Goal: Transaction & Acquisition: Purchase product/service

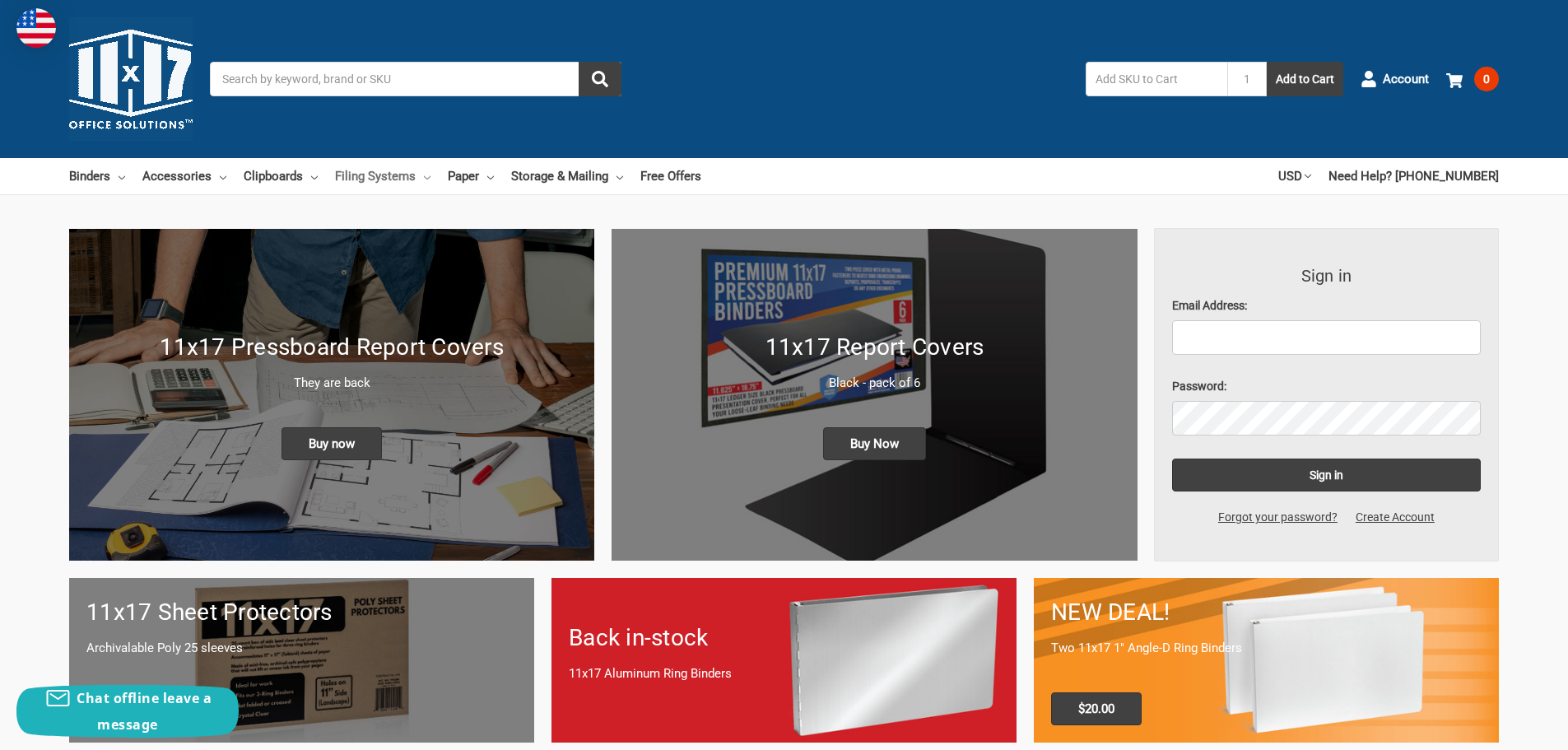
click at [355, 178] on link "Filing Systems" at bounding box center [383, 176] width 95 height 36
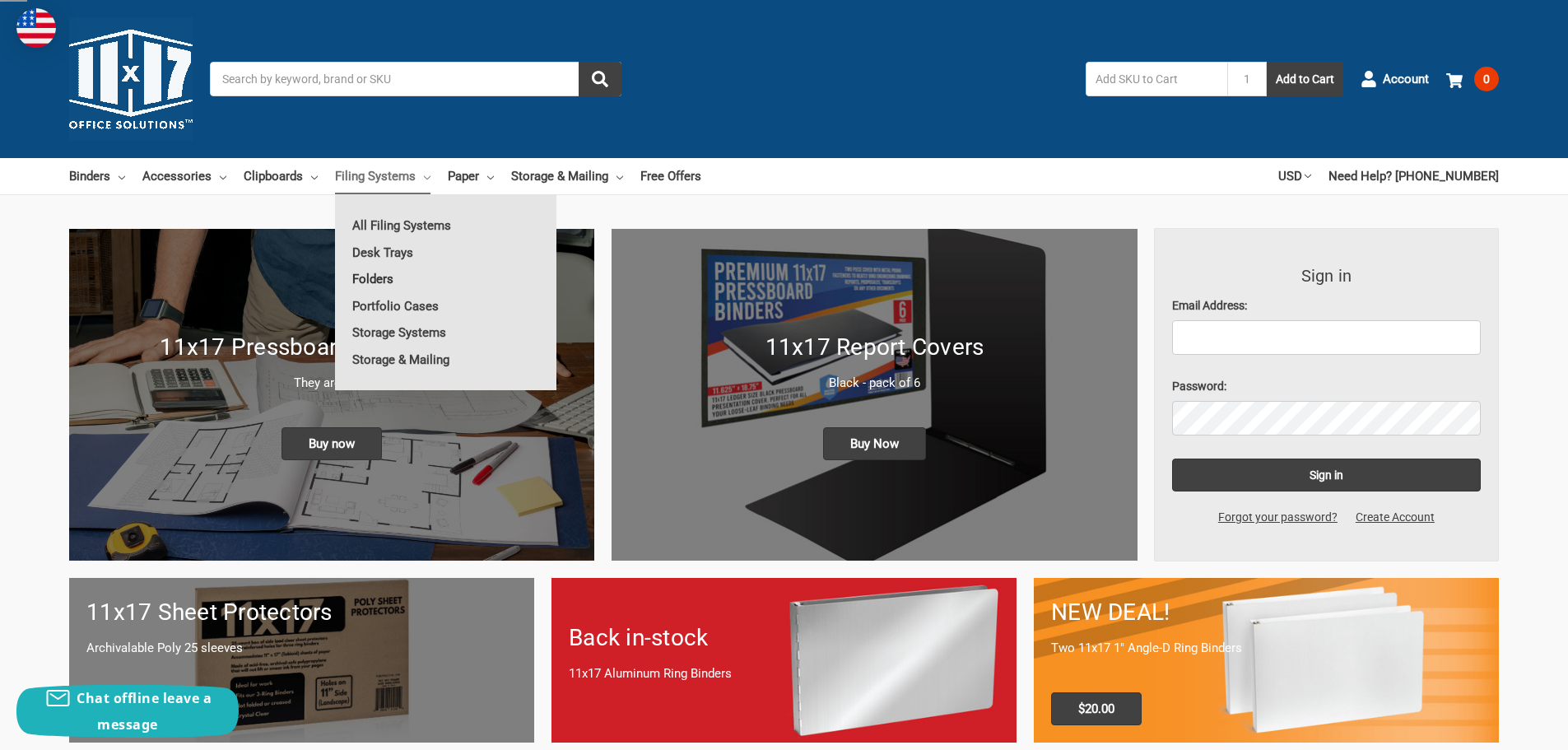
click at [367, 276] on link "Folders" at bounding box center [446, 279] width 221 height 26
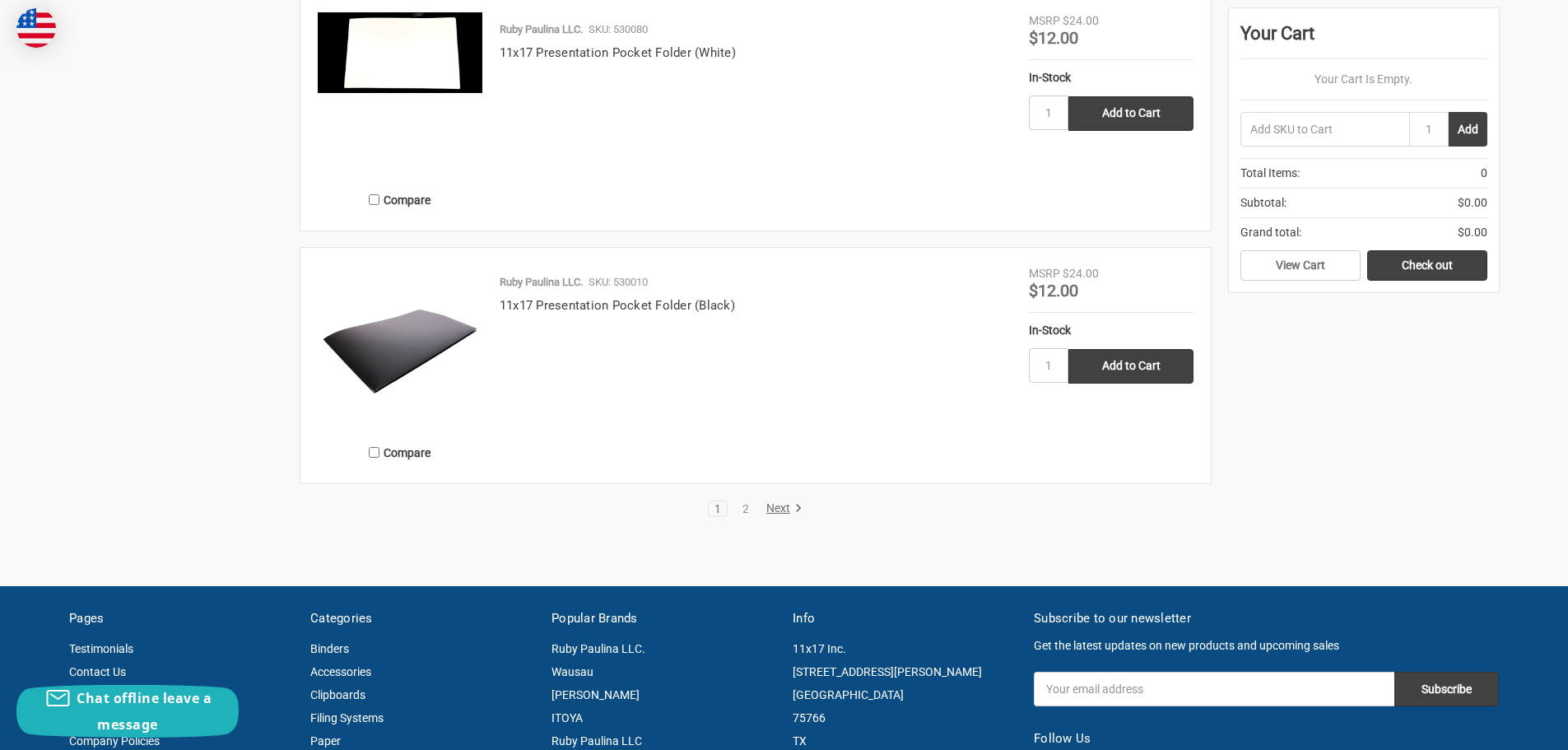
scroll to position [3128, 0]
click at [773, 508] on link "Next" at bounding box center [782, 508] width 42 height 15
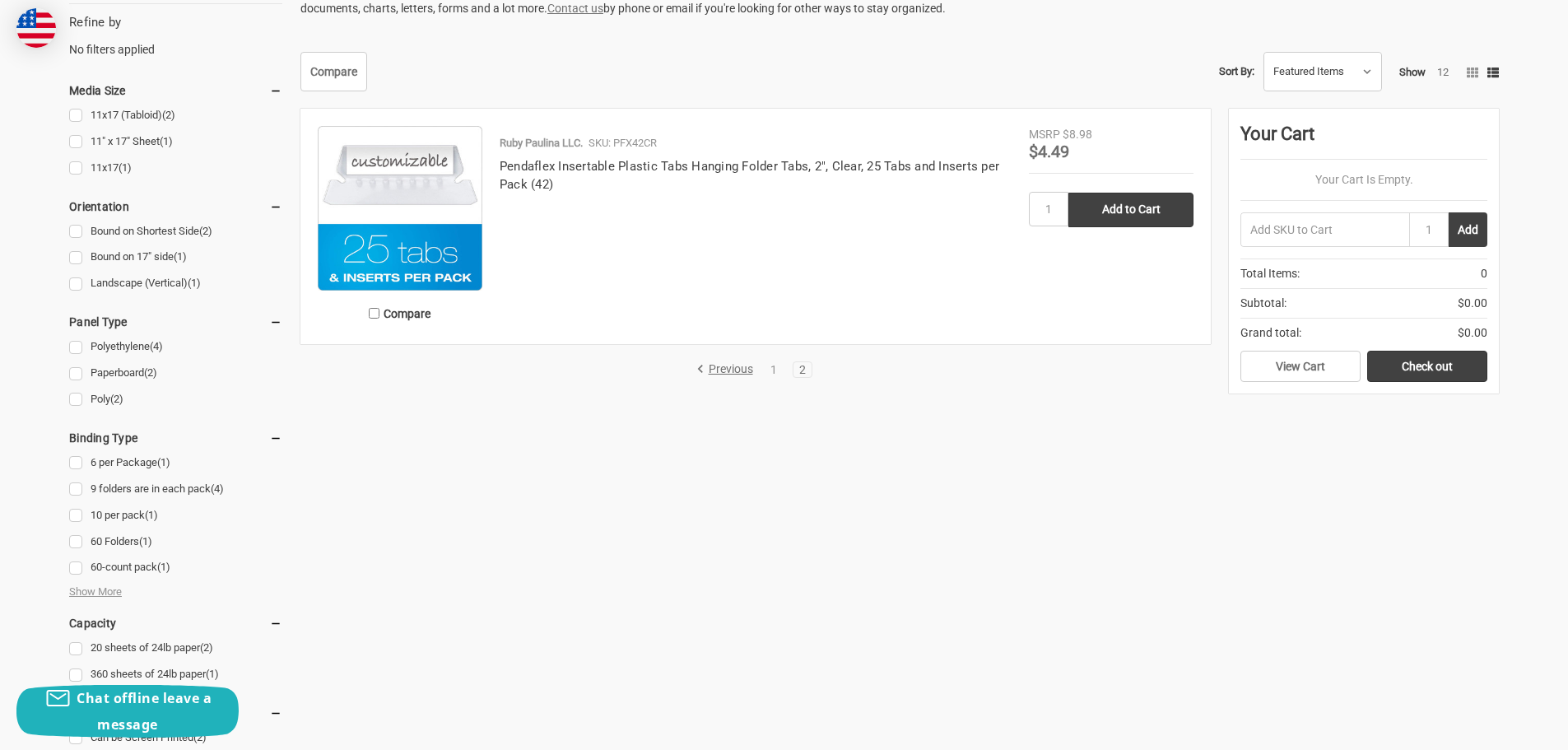
scroll to position [494, 0]
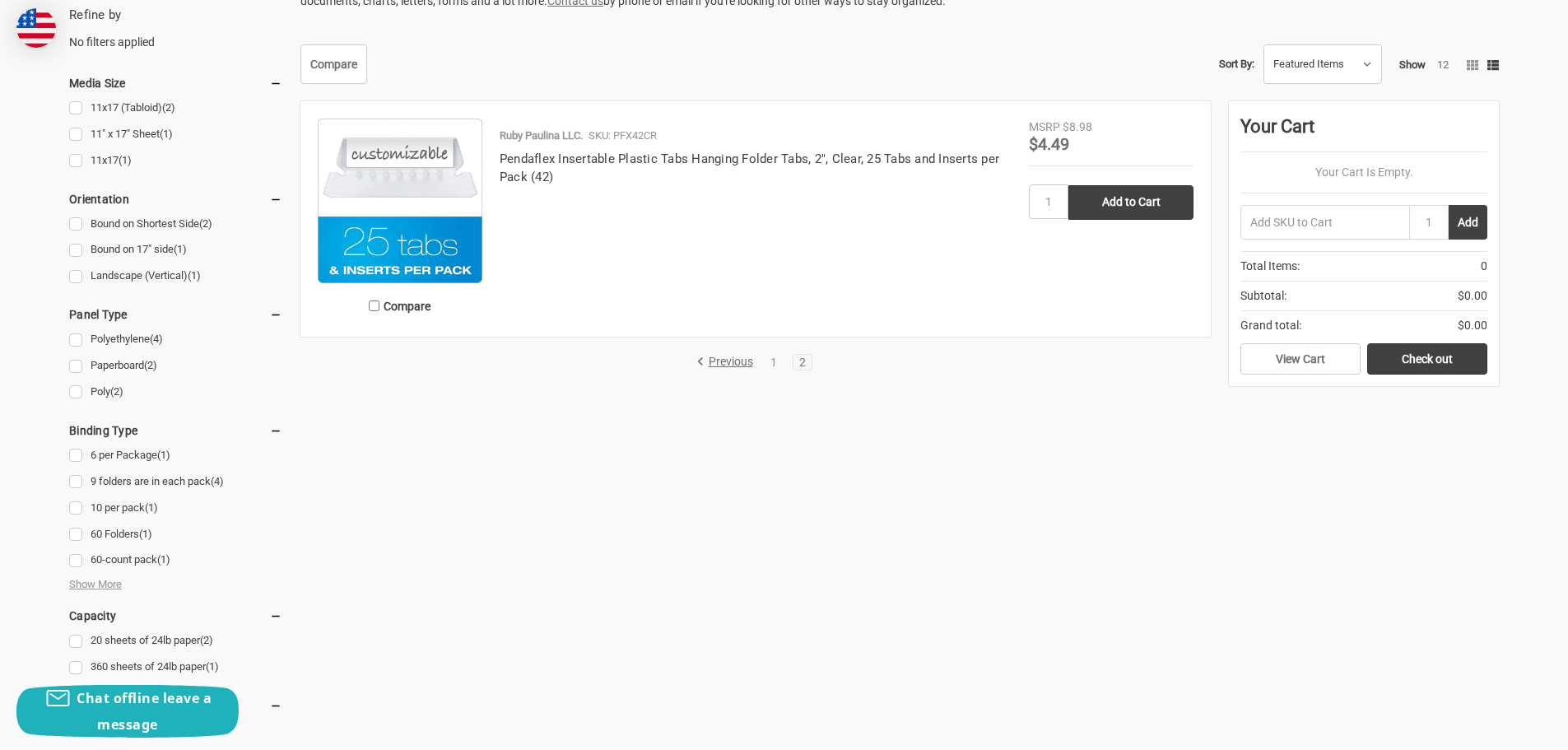
click at [716, 350] on ul "Compare Ruby Paulina LLC. SKU: PFX42CR Pendaflex Insertable Plastic Tabs Hangin…" at bounding box center [756, 227] width 929 height 253
click at [718, 357] on link "Previous" at bounding box center [728, 362] width 62 height 15
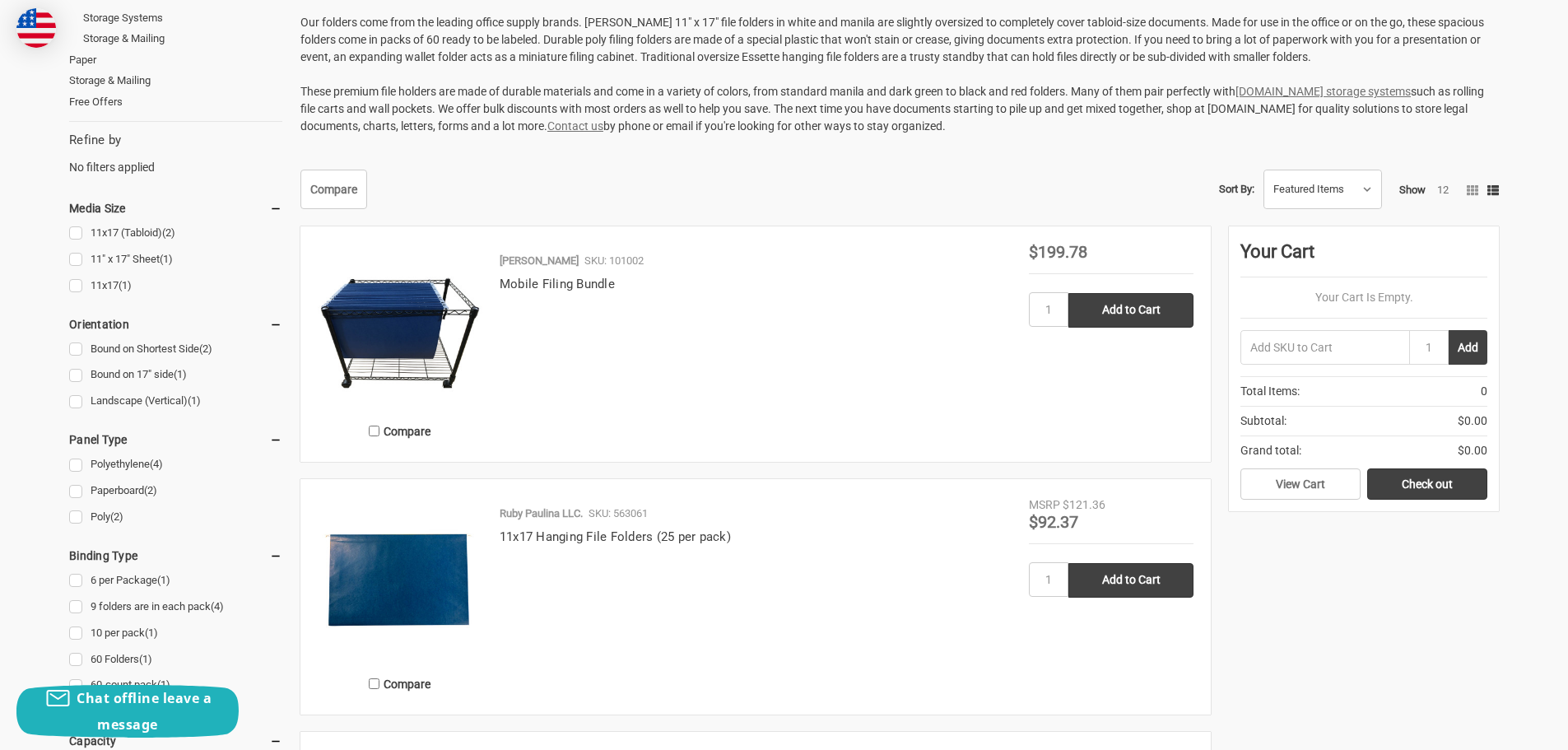
scroll to position [494, 0]
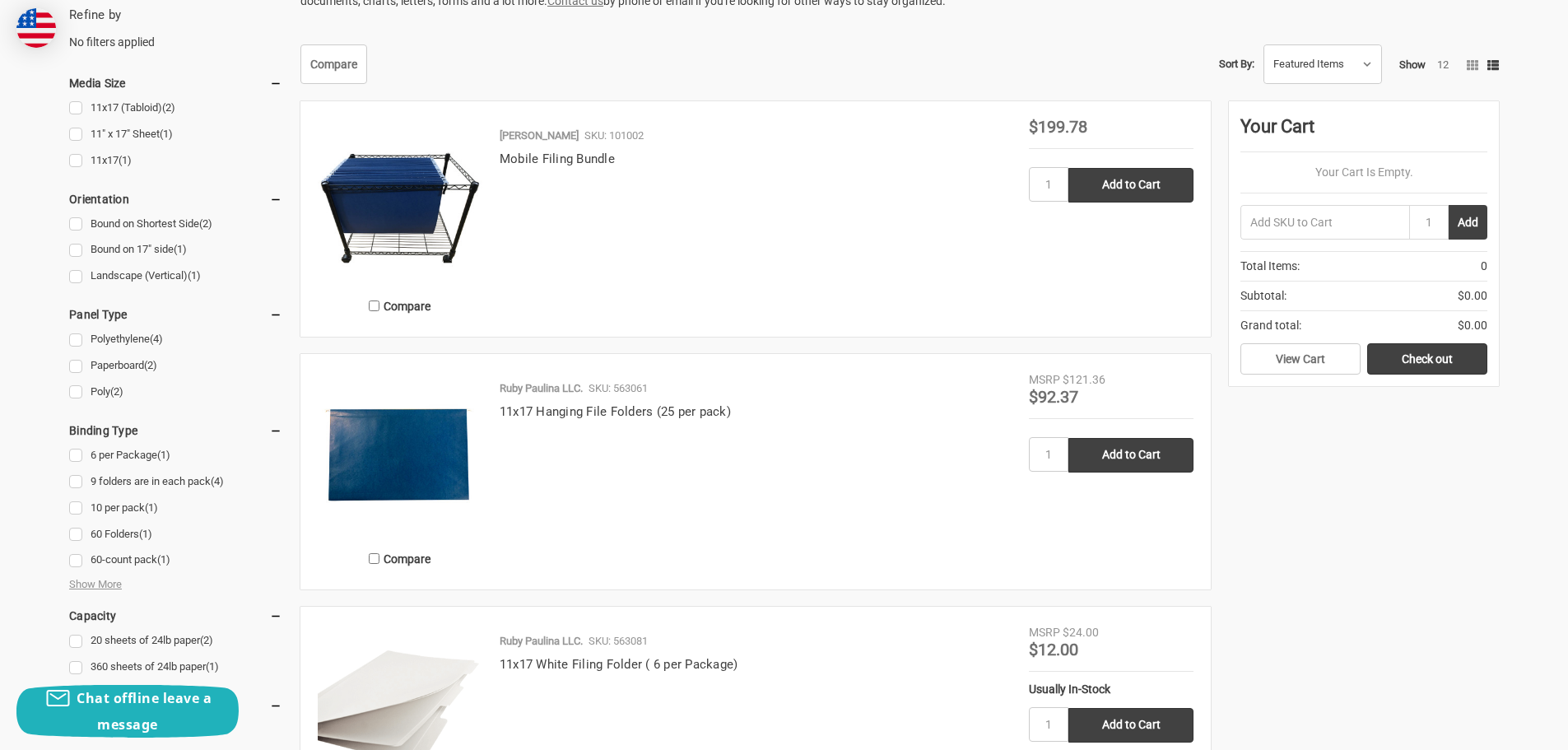
click at [394, 442] on img at bounding box center [399, 454] width 165 height 165
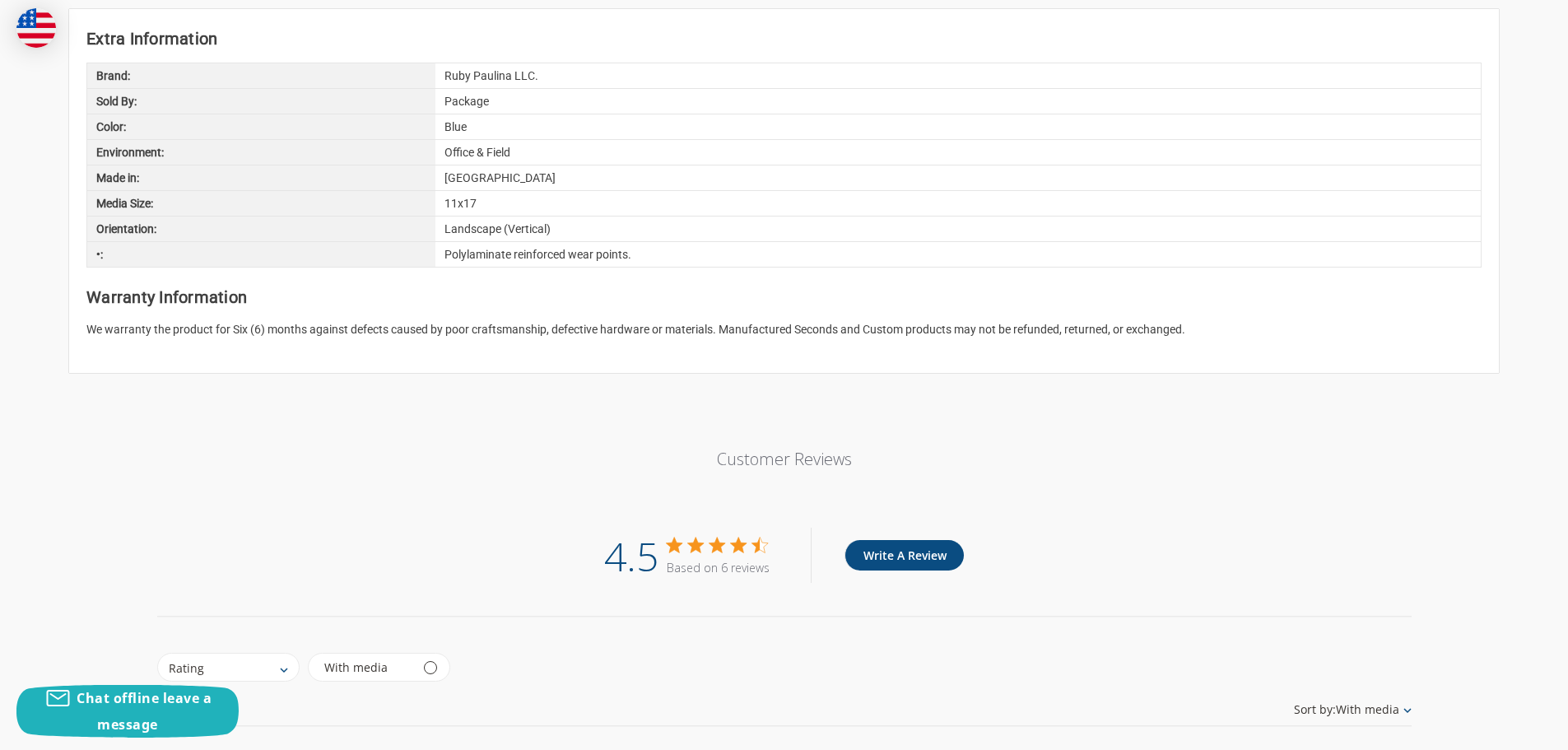
scroll to position [988, 0]
